Goal: Task Accomplishment & Management: Complete application form

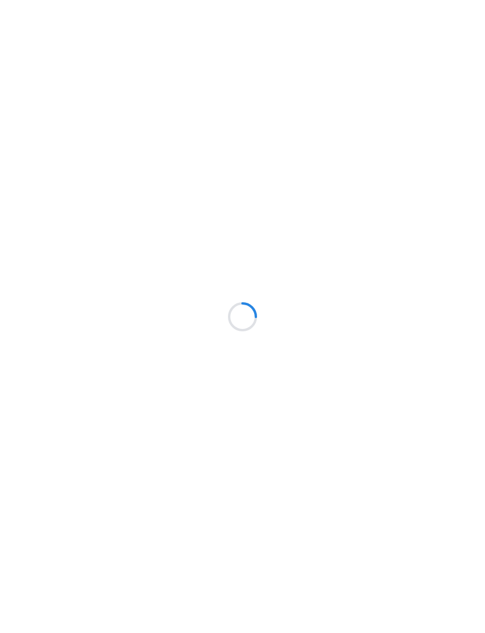
scroll to position [73, 0]
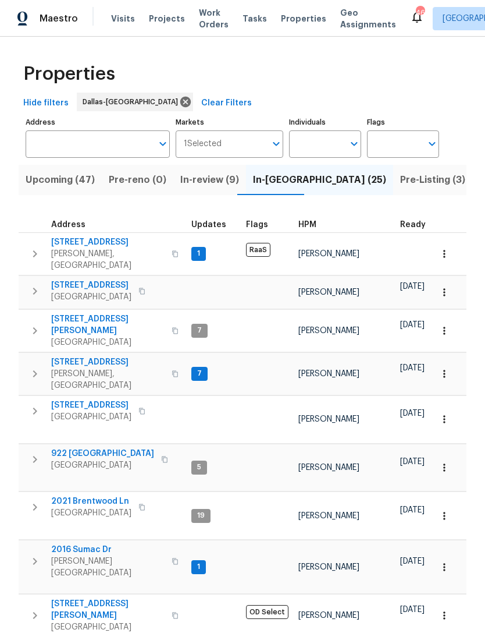
click at [122, 141] on input "Address" at bounding box center [89, 143] width 127 height 27
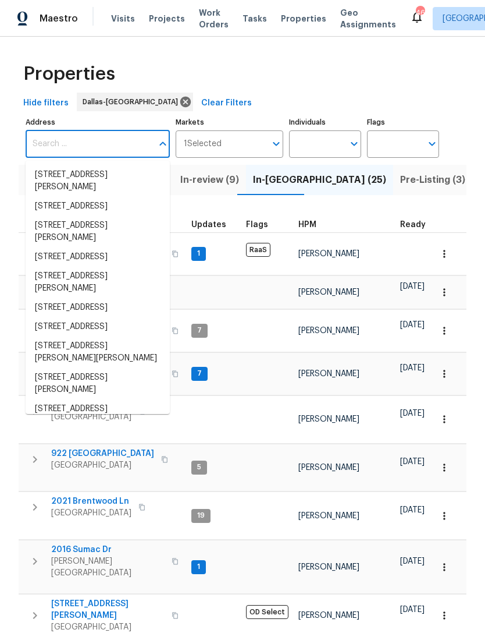
click at [98, 147] on input "Address" at bounding box center [89, 143] width 127 height 27
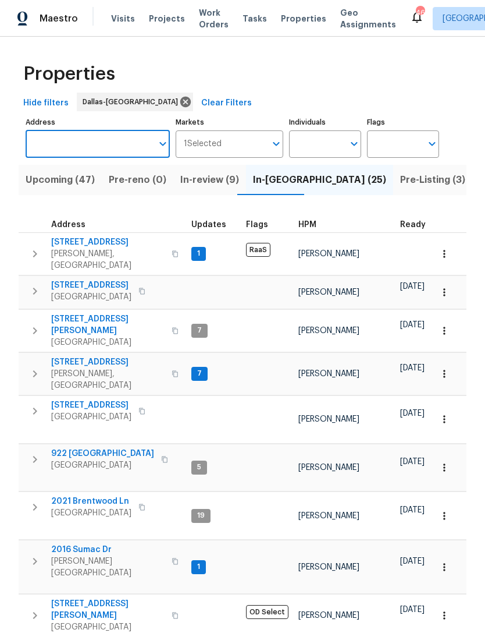
click at [83, 142] on input "Address" at bounding box center [89, 143] width 127 height 27
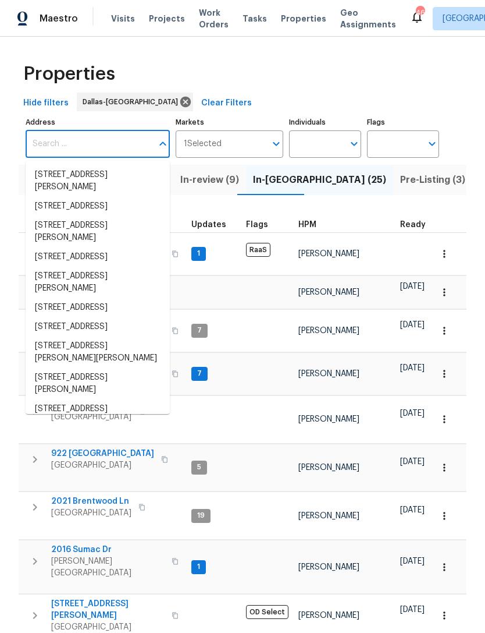
click at [84, 146] on input "Address" at bounding box center [89, 143] width 127 height 27
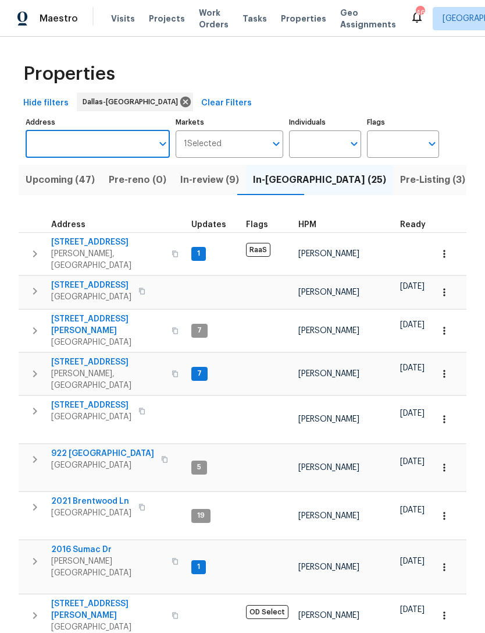
paste input "2732 Deep Valley Trl, Plano, TX 75023"
type input "2732 Deep Valley Trl, Plano, TX 75023"
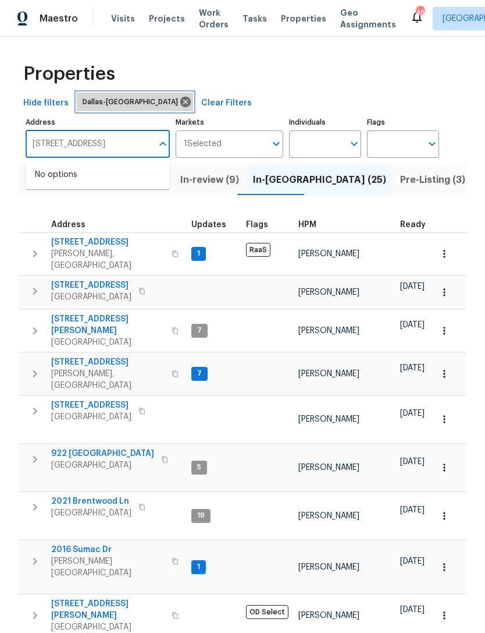
click at [142, 93] on div "Dallas-Fort Worth" at bounding box center [135, 102] width 116 height 19
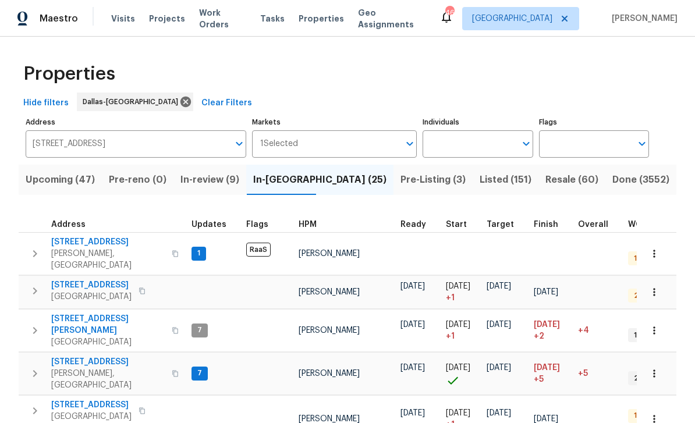
click at [283, 19] on div "Visits Projects Work Orders Tasks Properties Geo Assignments" at bounding box center [275, 18] width 328 height 23
click at [307, 18] on span "Properties" at bounding box center [321, 19] width 45 height 12
click at [119, 30] on div "Maestro Visits Projects Work Orders Tasks Properties Geo Assignments 46 Dallas …" at bounding box center [347, 18] width 695 height 37
click at [127, 24] on span "Visits" at bounding box center [123, 19] width 24 height 12
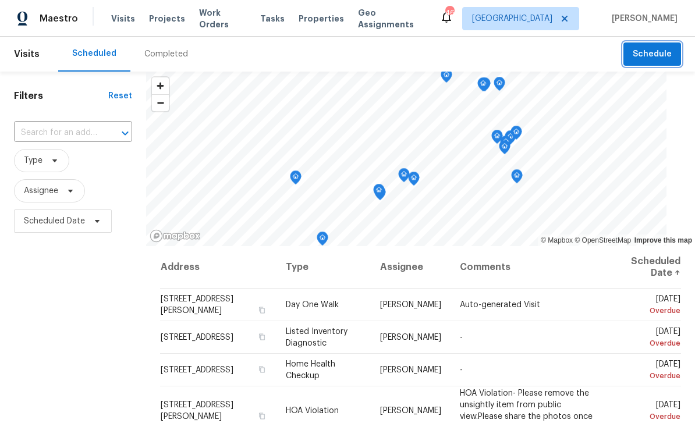
click at [485, 63] on button "Schedule" at bounding box center [652, 54] width 58 height 24
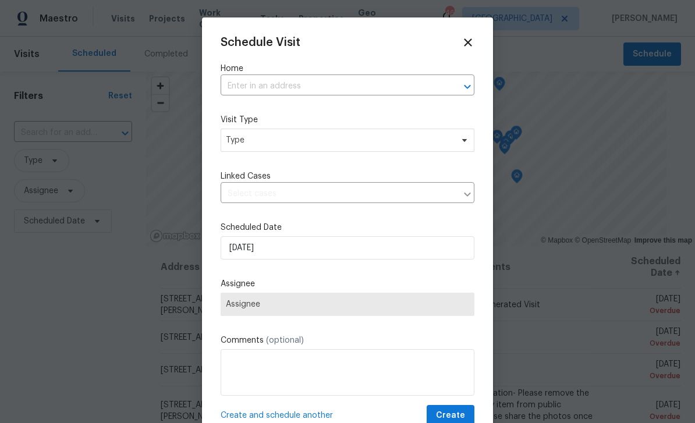
click at [373, 87] on input "text" at bounding box center [331, 86] width 221 height 18
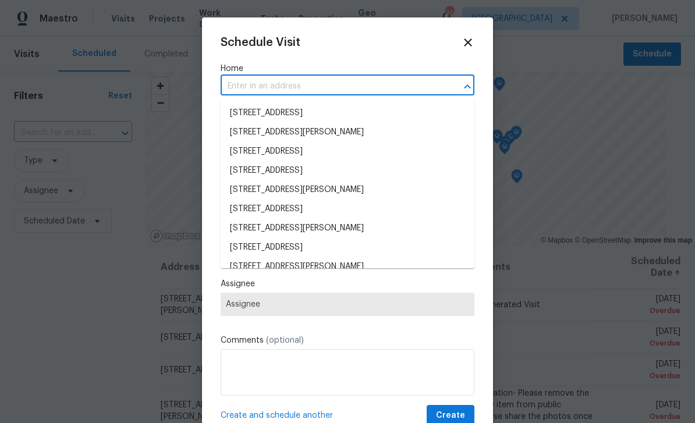
click at [322, 80] on input "text" at bounding box center [331, 86] width 221 height 18
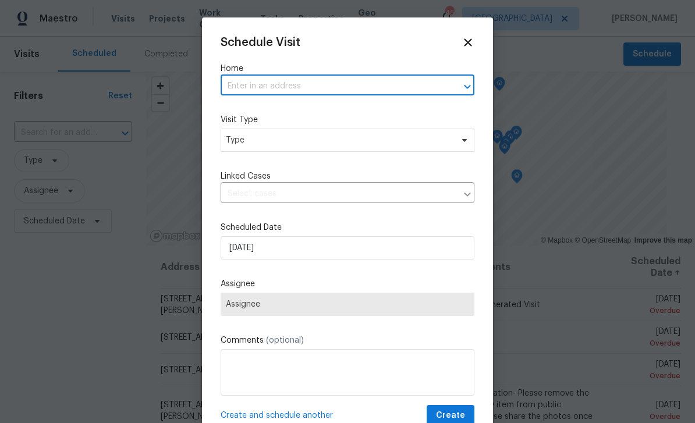
paste input "2732 Deep Valley Trl, Plano, TX 75023"
type input "2732 Deep Valley Trl, Plano, TX 75023"
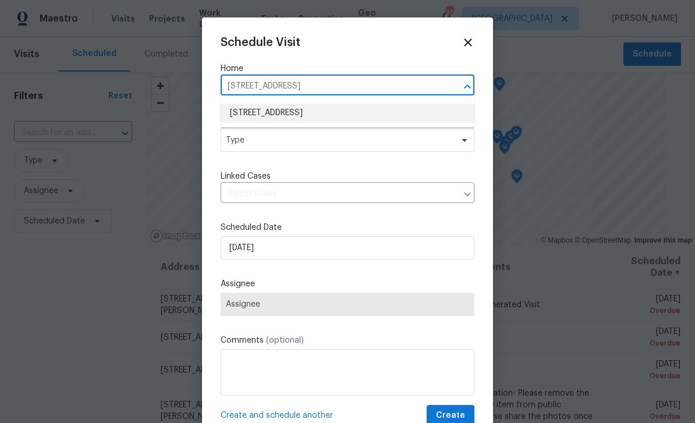
click at [378, 113] on li "2732 Deep Valley Trl, Plano, TX 75023" at bounding box center [348, 113] width 254 height 19
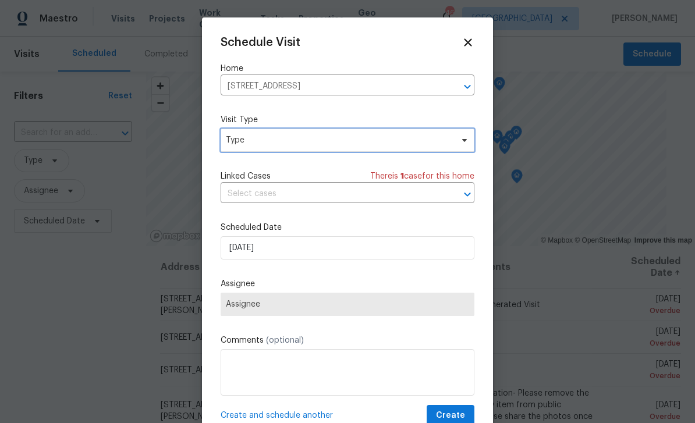
click at [457, 144] on span at bounding box center [462, 140] width 13 height 9
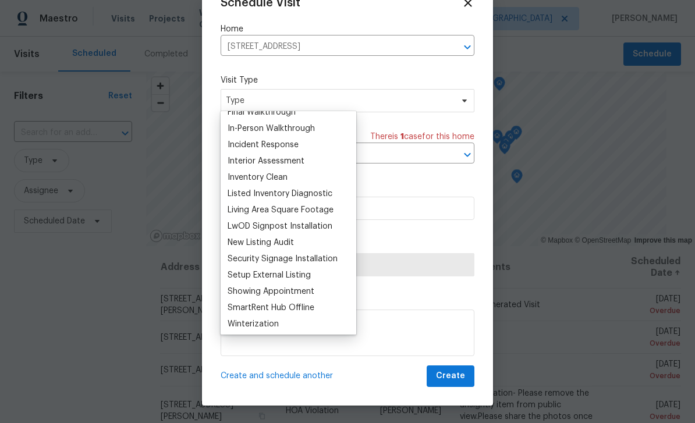
scroll to position [59, 0]
type input "In"
click at [325, 127] on div "In-Person Walkthrough" at bounding box center [288, 127] width 129 height 16
click at [290, 129] on div "In-Person Walkthrough" at bounding box center [271, 128] width 87 height 12
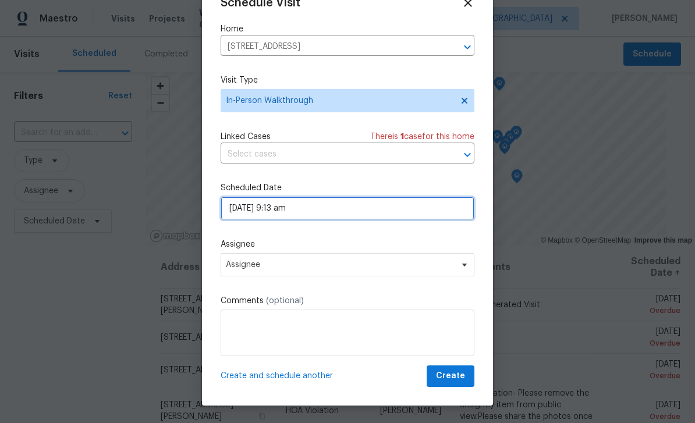
click at [446, 220] on input "09/25/2025 9:13 am" at bounding box center [348, 208] width 254 height 23
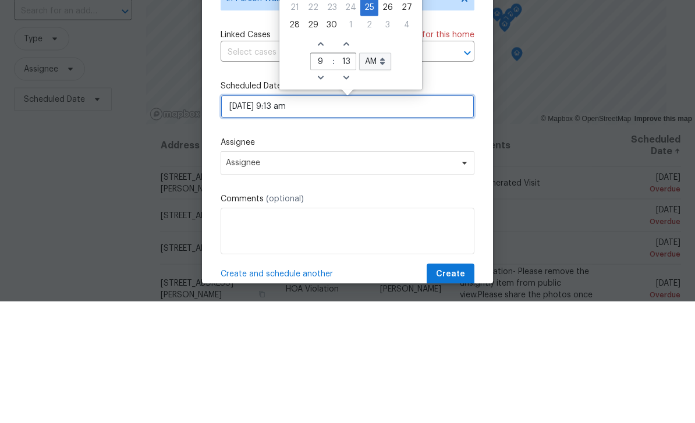
scroll to position [0, 0]
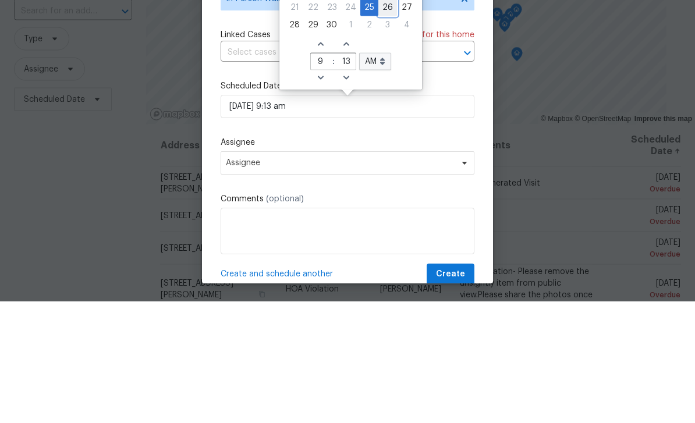
click at [380, 121] on div "26" at bounding box center [387, 129] width 19 height 16
type input "09/26/2025 9:13 am"
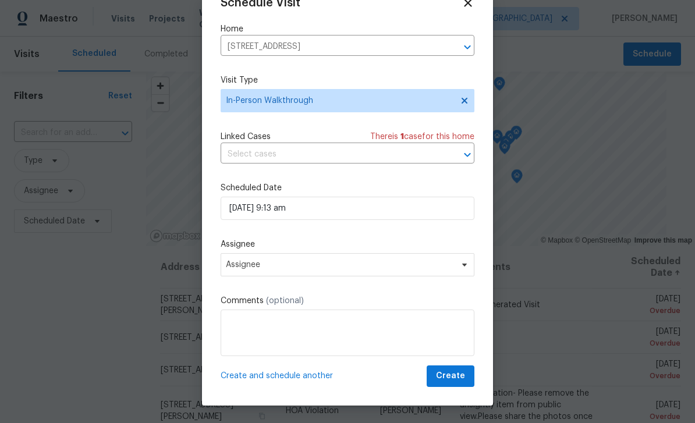
scroll to position [23, 0]
click at [466, 381] on button "Create" at bounding box center [451, 376] width 48 height 22
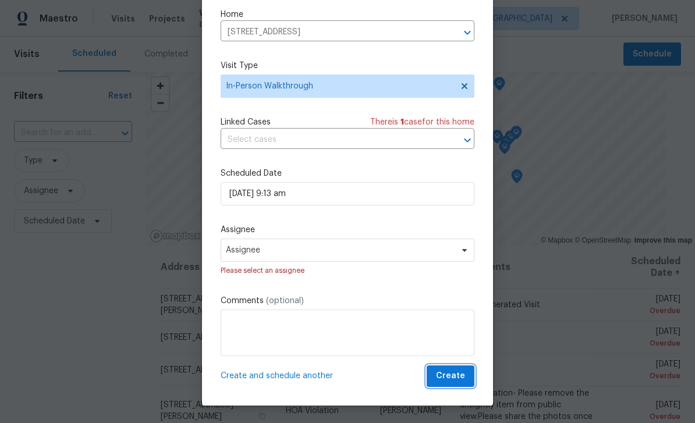
scroll to position [37, 0]
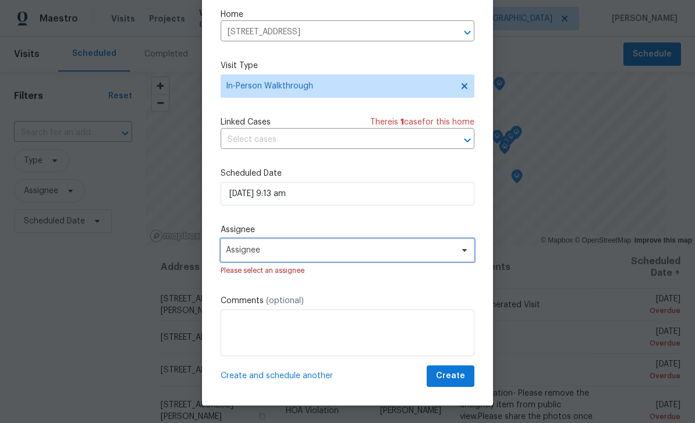
click at [458, 253] on span at bounding box center [462, 250] width 13 height 9
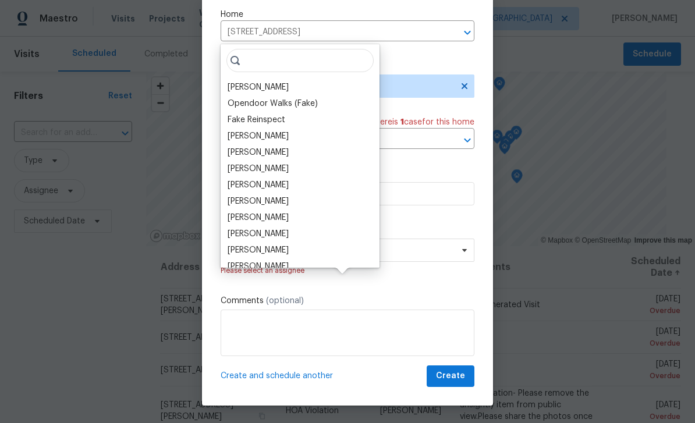
click at [289, 81] on div "[PERSON_NAME]" at bounding box center [258, 87] width 61 height 12
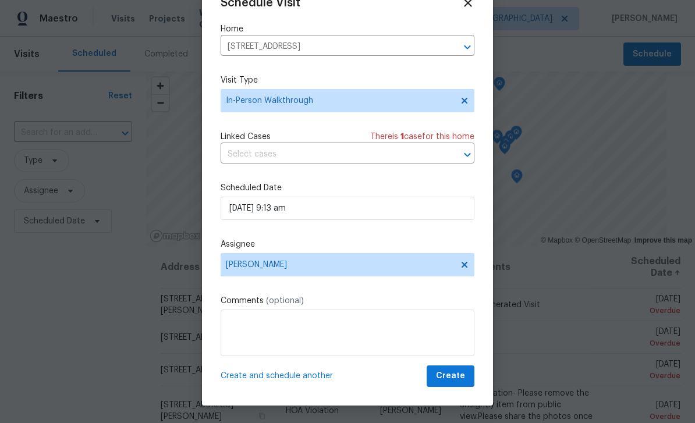
scroll to position [19, 0]
click at [458, 375] on span "Create" at bounding box center [450, 376] width 29 height 15
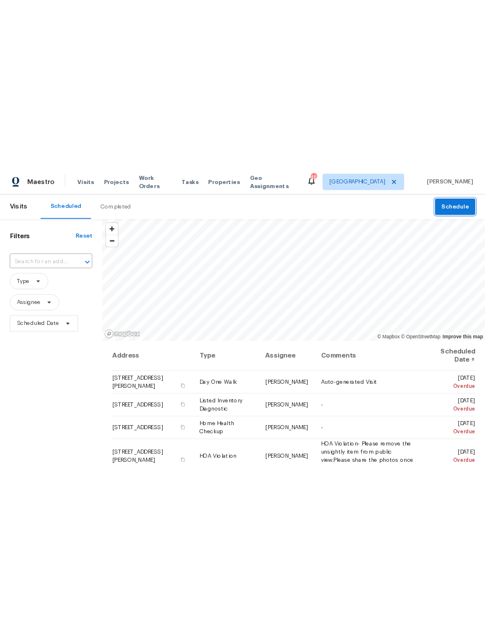
scroll to position [0, 0]
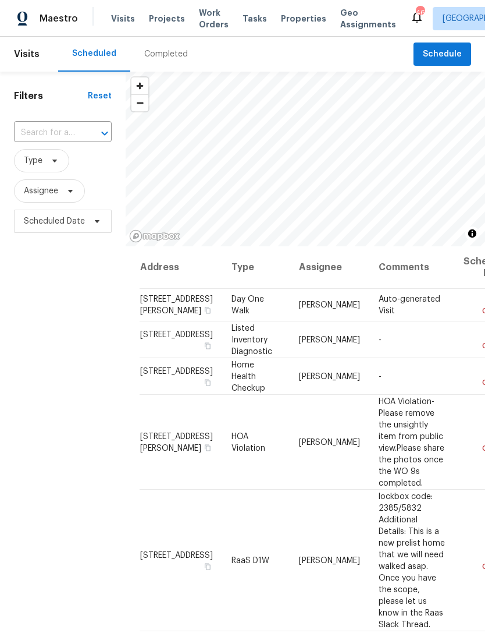
click at [172, 23] on span "Projects" at bounding box center [167, 19] width 36 height 12
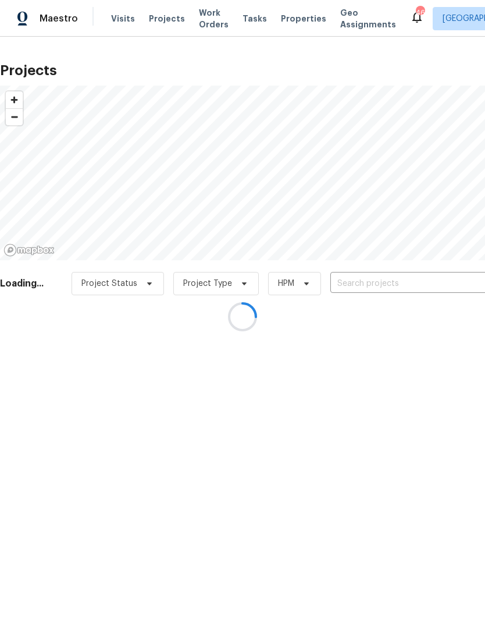
click at [290, 24] on div at bounding box center [242, 316] width 485 height 633
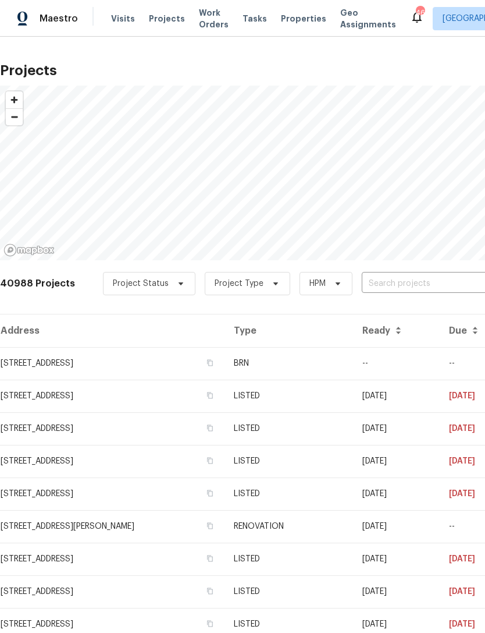
click at [296, 20] on span "Properties" at bounding box center [303, 19] width 45 height 12
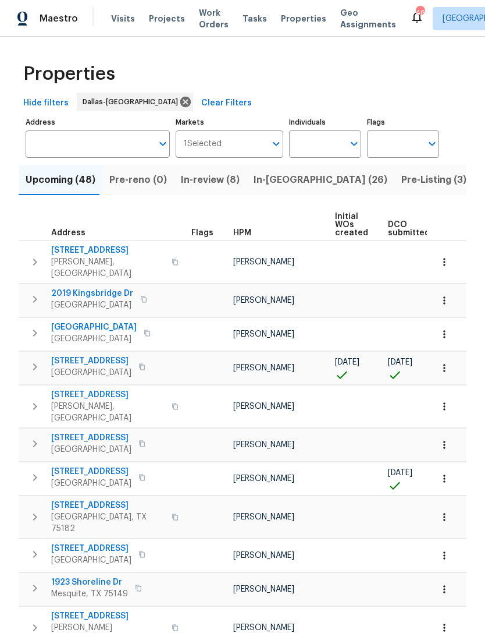
click at [217, 182] on span "In-review (8)" at bounding box center [210, 180] width 59 height 16
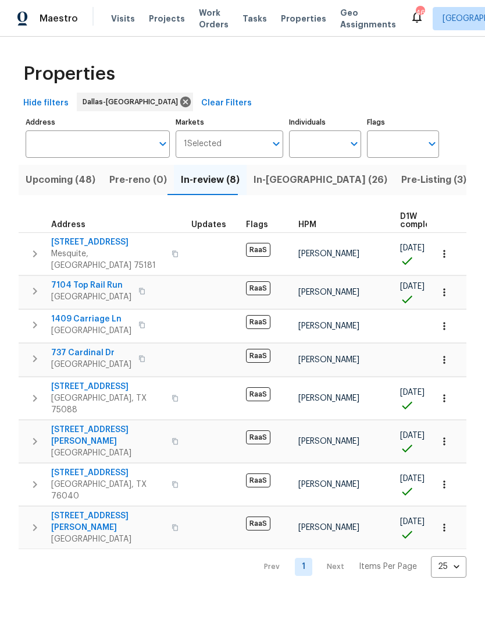
click at [271, 177] on span "In-reno (26)" at bounding box center [321, 180] width 134 height 16
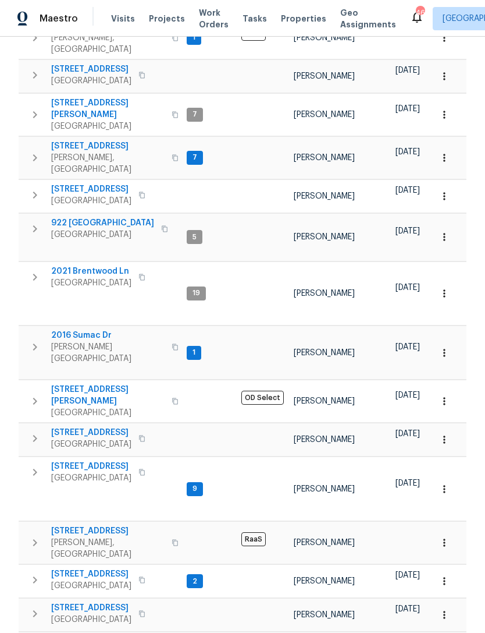
scroll to position [254, 0]
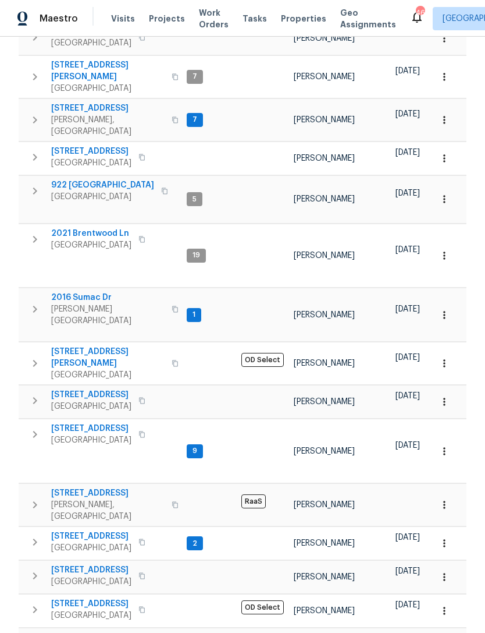
click at [85, 609] on span "Plano, TX 75074" at bounding box center [91, 615] width 80 height 12
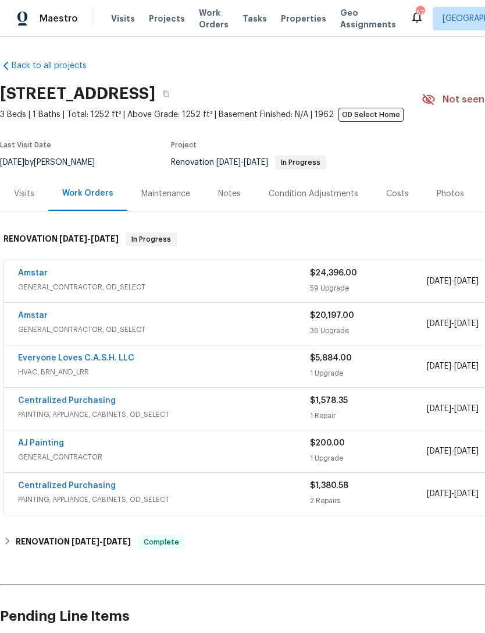
click at [25, 193] on div "Visits" at bounding box center [24, 194] width 20 height 12
